Goal: Find specific page/section: Find specific page/section

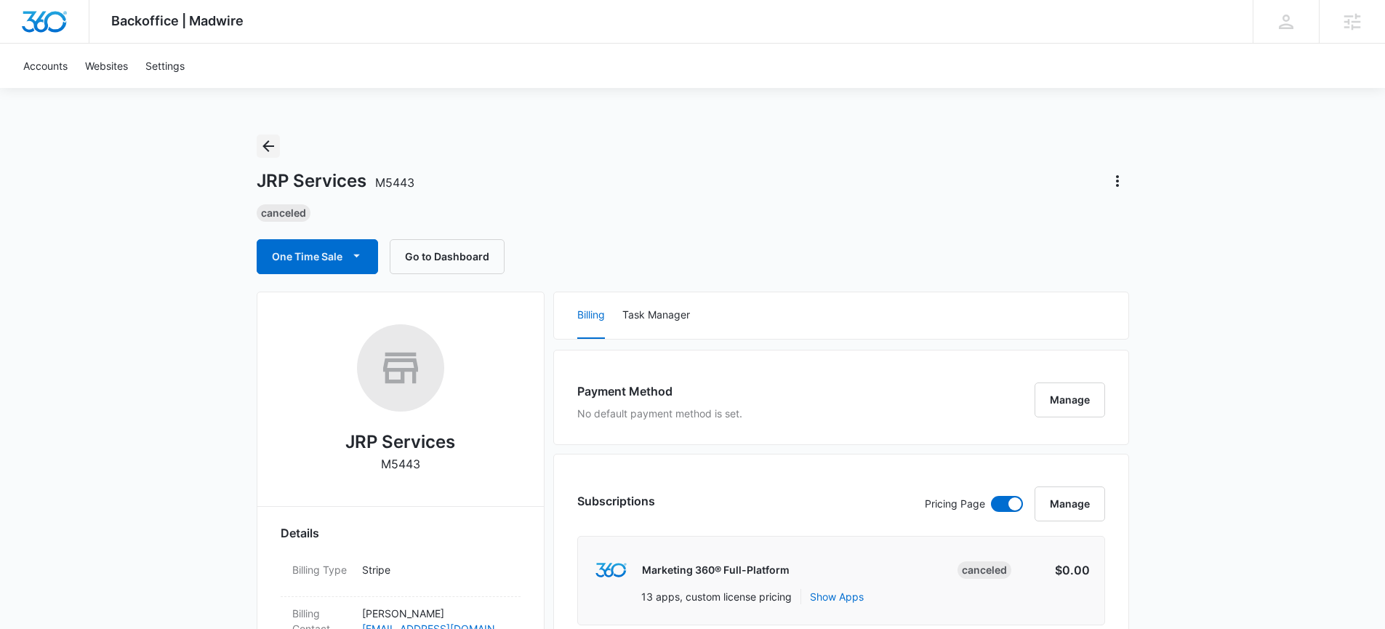
click at [272, 155] on button "Back" at bounding box center [268, 146] width 23 height 23
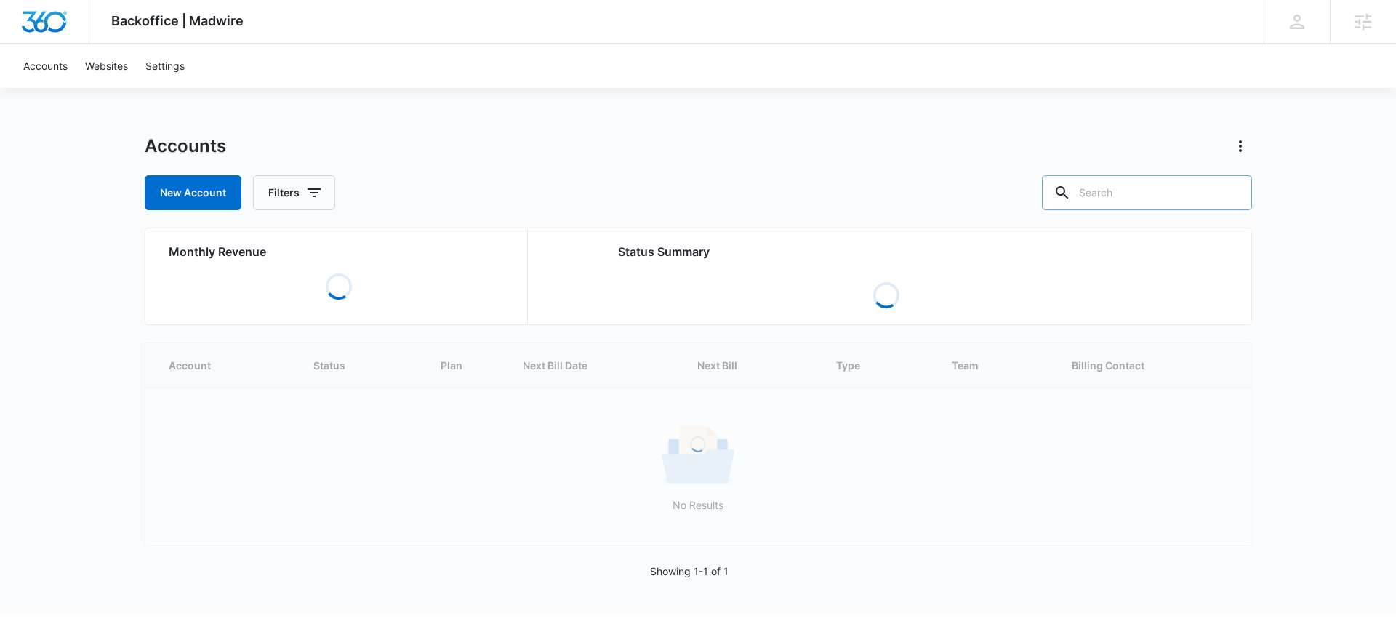
click at [1071, 188] on icon at bounding box center [1062, 192] width 17 height 17
click at [1128, 193] on input "text" at bounding box center [1147, 192] width 210 height 35
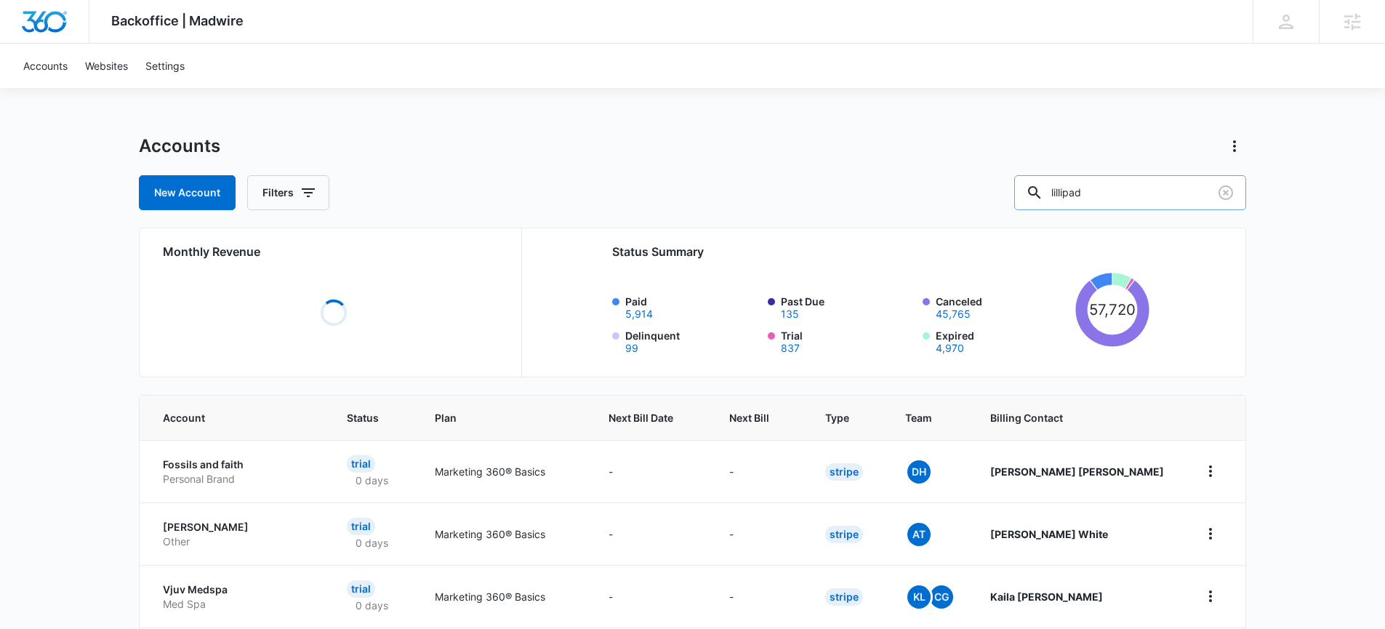
type input "lillipad"
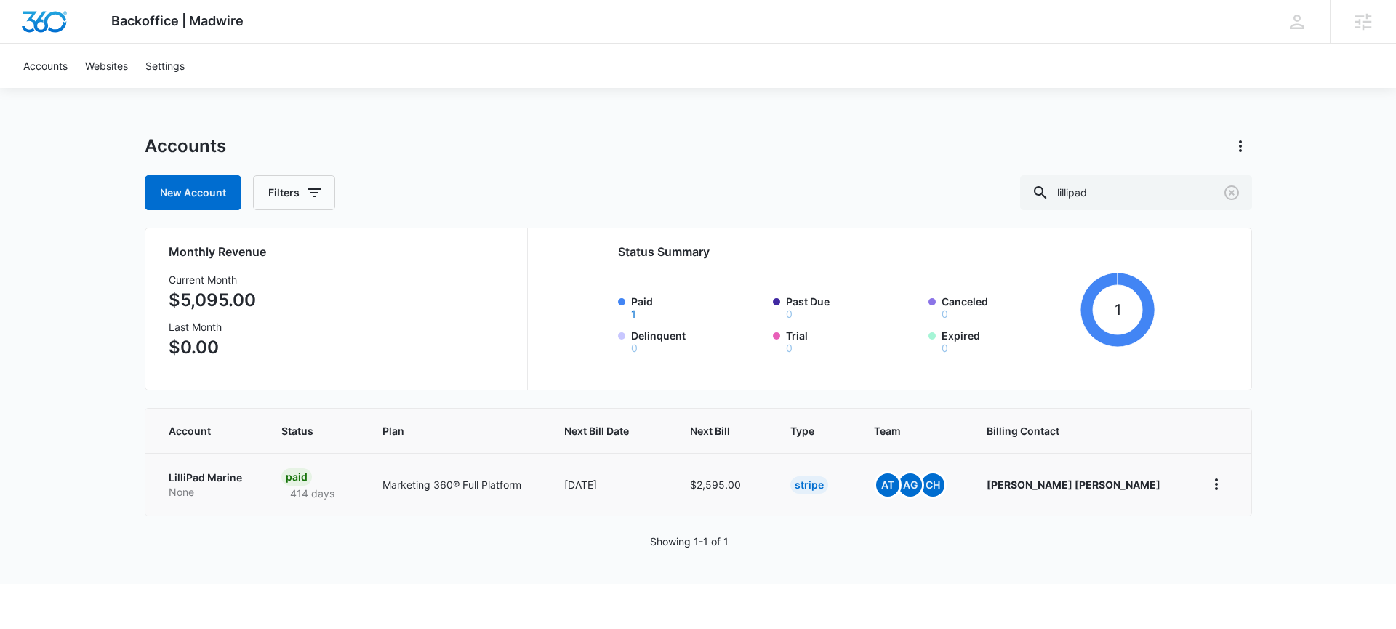
click at [228, 481] on p "LilliPad Marine" at bounding box center [208, 477] width 79 height 15
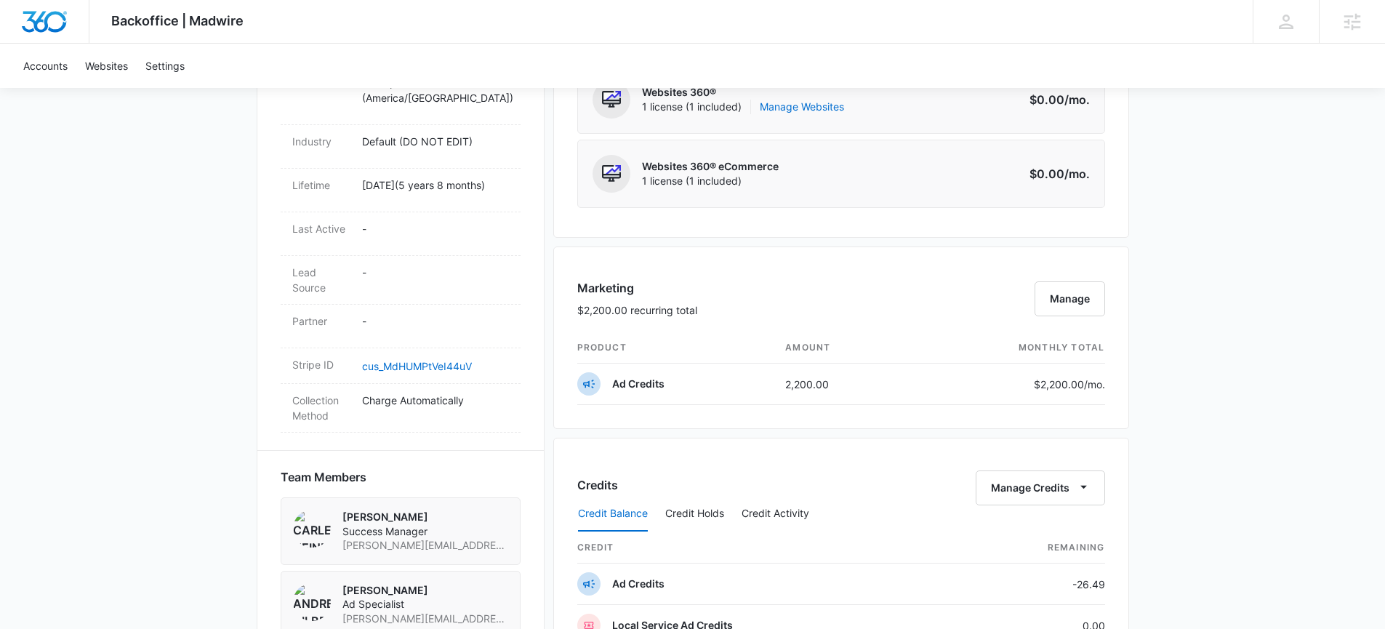
scroll to position [588, 0]
